Goal: Task Accomplishment & Management: Complete application form

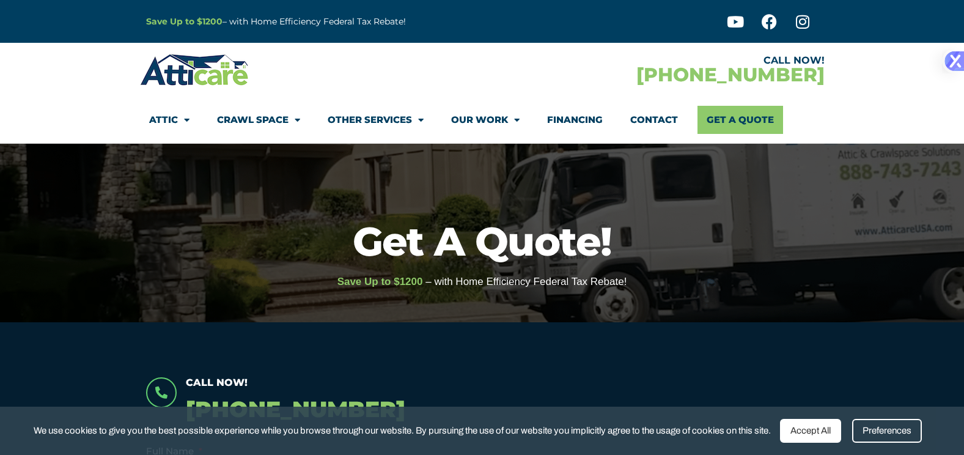
click at [817, 425] on div "Accept All" at bounding box center [810, 431] width 61 height 24
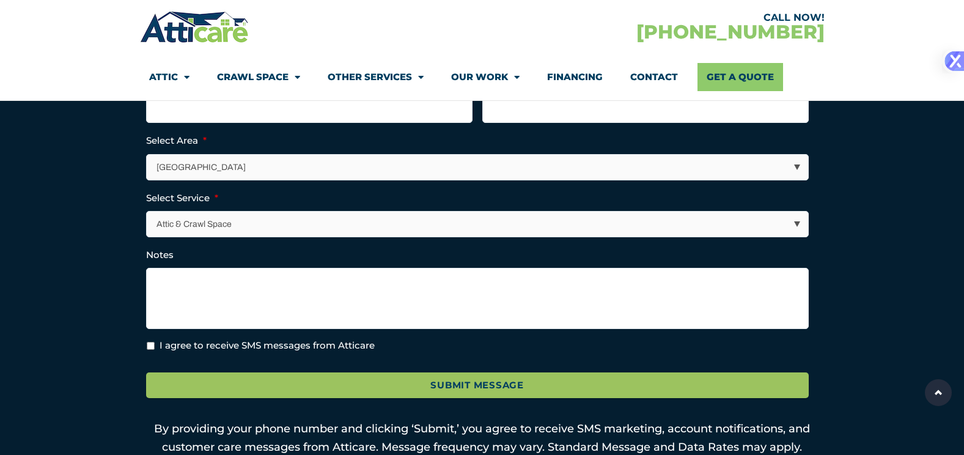
scroll to position [306, 0]
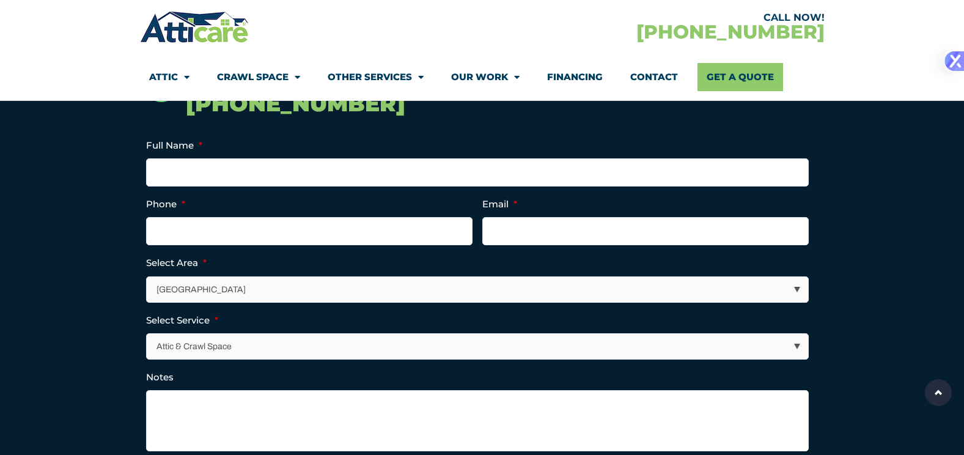
click at [405, 284] on select "[GEOGRAPHIC_DATA] [GEOGRAPHIC_DATA] [US_STATE] / [US_STATE] Area Other Areas" at bounding box center [477, 289] width 661 height 25
select select "[GEOGRAPHIC_DATA]"
click at [147, 277] on select "[GEOGRAPHIC_DATA] [GEOGRAPHIC_DATA] [US_STATE] / [US_STATE] Area Other Areas" at bounding box center [477, 289] width 661 height 25
click at [246, 177] on input "Full Name *" at bounding box center [477, 172] width 663 height 28
type input "[PERSON_NAME]"
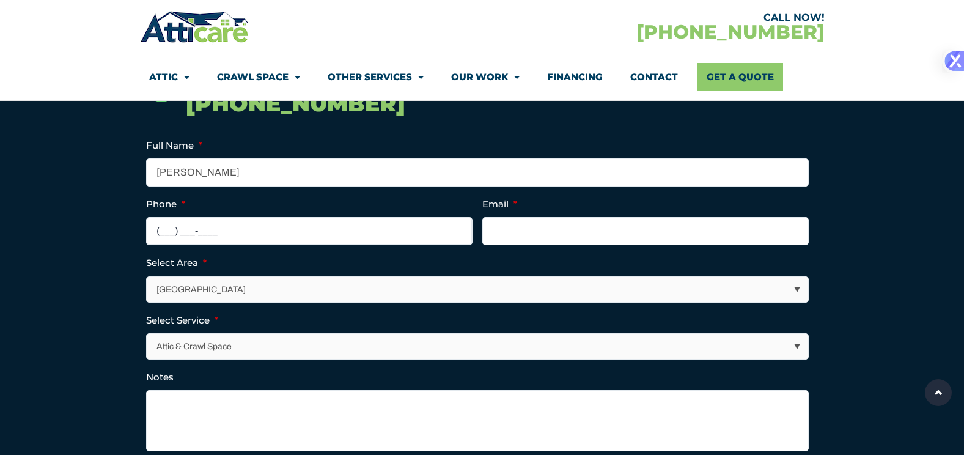
click at [251, 232] on input "(___) ___-____" at bounding box center [309, 231] width 326 height 28
click at [164, 231] on input "(___) ___-____" at bounding box center [309, 231] width 326 height 28
type input "[PHONE_NUMBER]"
click at [601, 237] on input "Email *" at bounding box center [645, 231] width 326 height 28
type input "[EMAIL_ADDRESS][DOMAIN_NAME]"
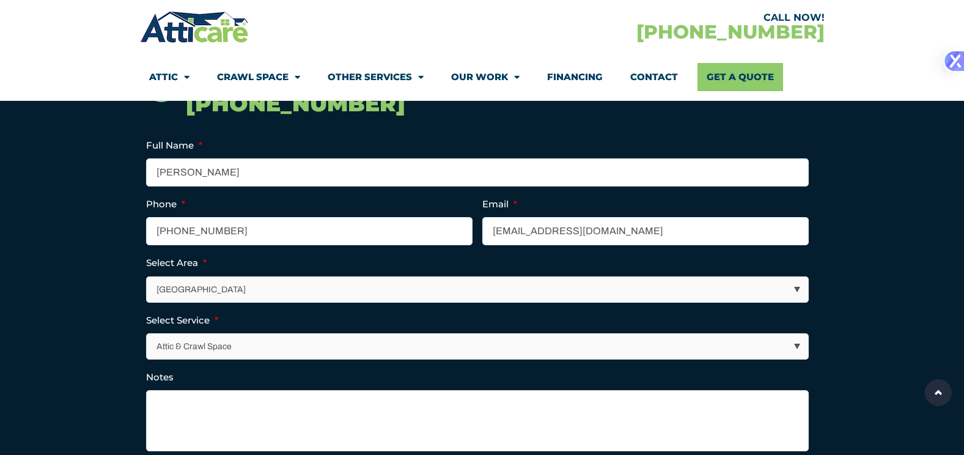
click at [383, 357] on select "Attic & Crawl Space Insulation Roofing Solar Energy Other Services" at bounding box center [477, 346] width 661 height 25
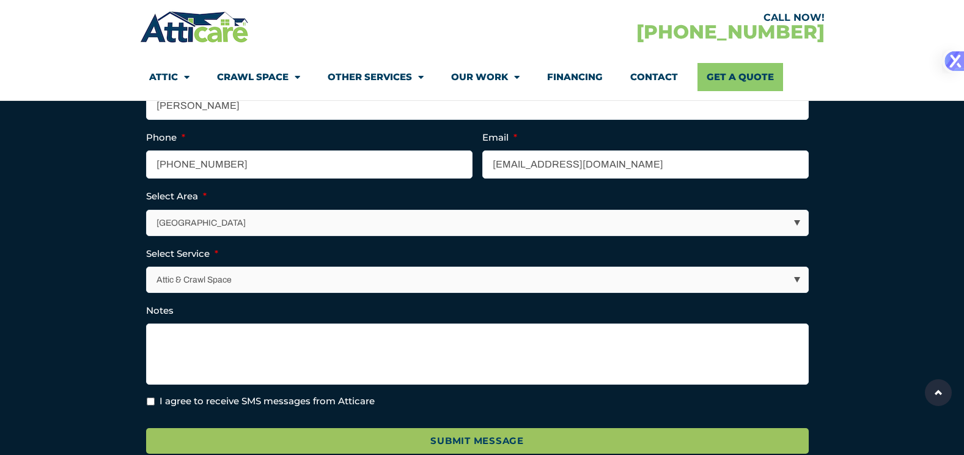
scroll to position [489, 0]
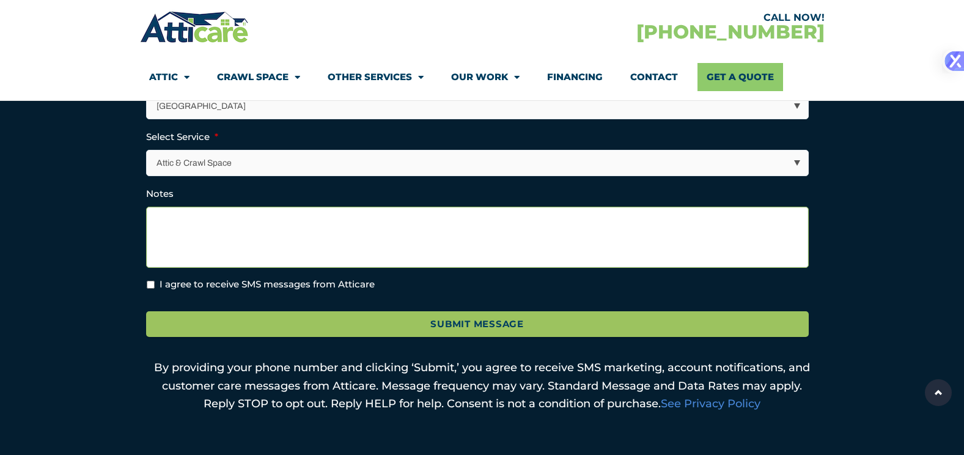
click at [208, 229] on textarea "Notes" at bounding box center [477, 237] width 663 height 61
type textarea "RATS OR MICE IN [GEOGRAPHIC_DATA]."
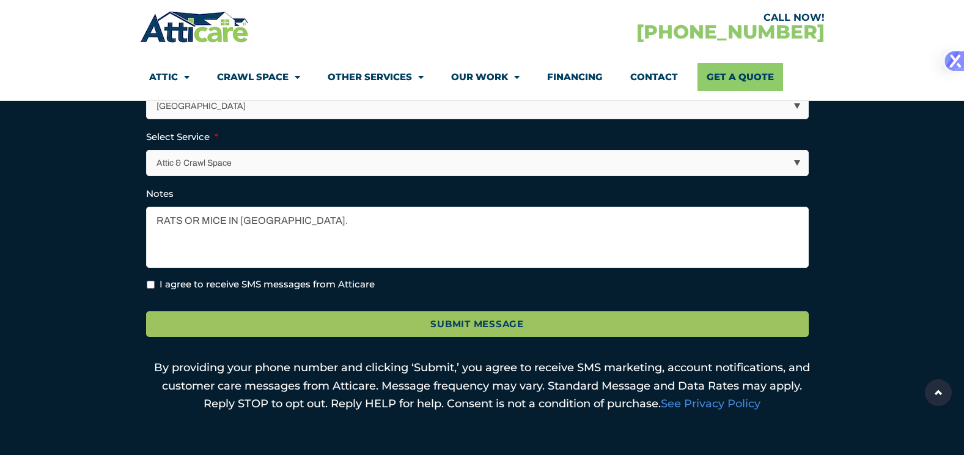
click at [148, 285] on input "I agree to receive SMS messages from Atticare" at bounding box center [151, 285] width 8 height 8
checkbox input "true"
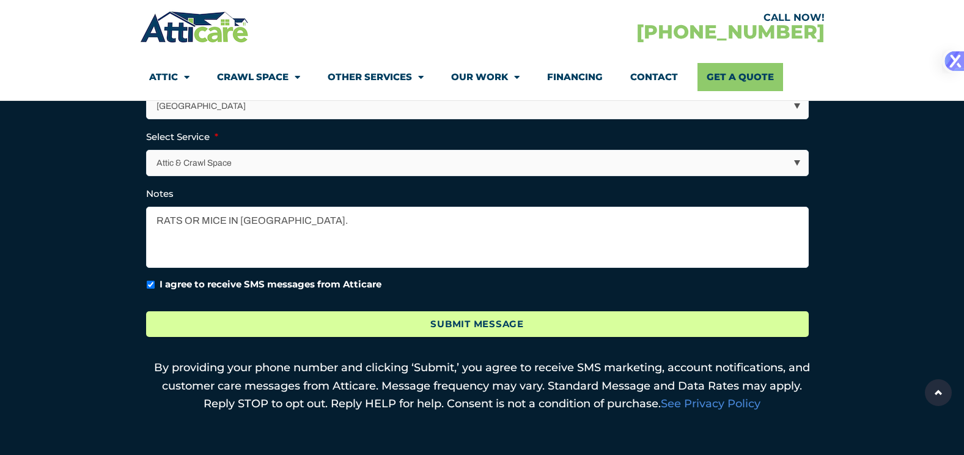
click at [466, 321] on input "Submit Message" at bounding box center [477, 324] width 663 height 26
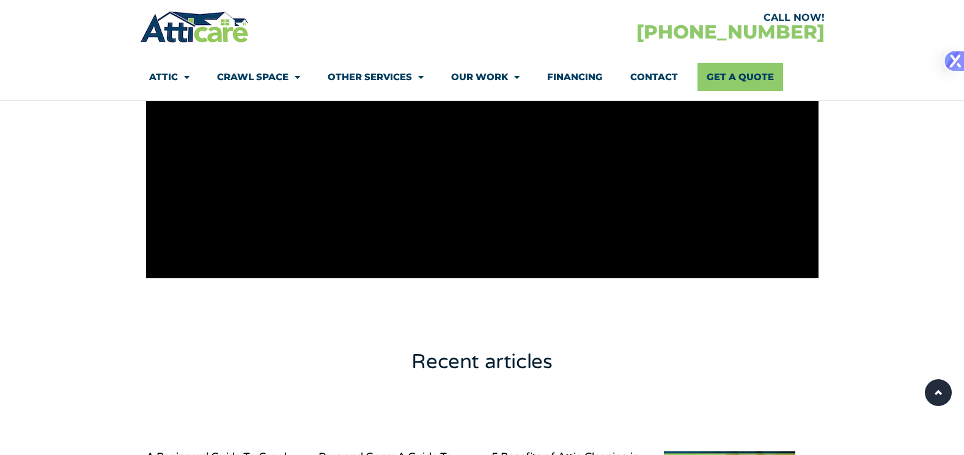
scroll to position [856, 0]
